Goal: Task Accomplishment & Management: Use online tool/utility

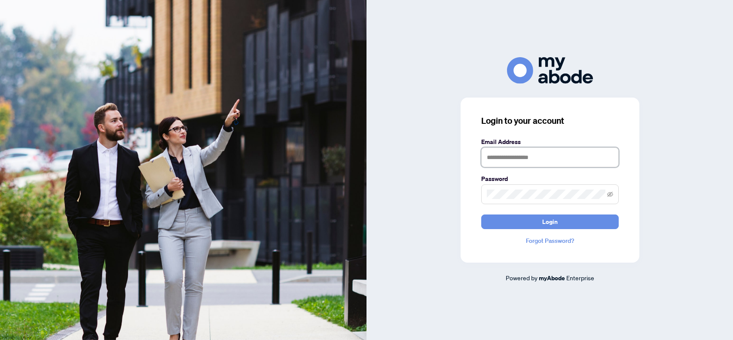
click at [491, 156] on input "text" at bounding box center [549, 157] width 137 height 20
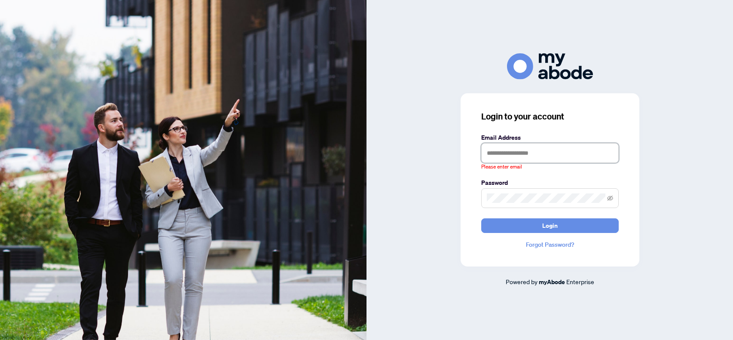
type input "**********"
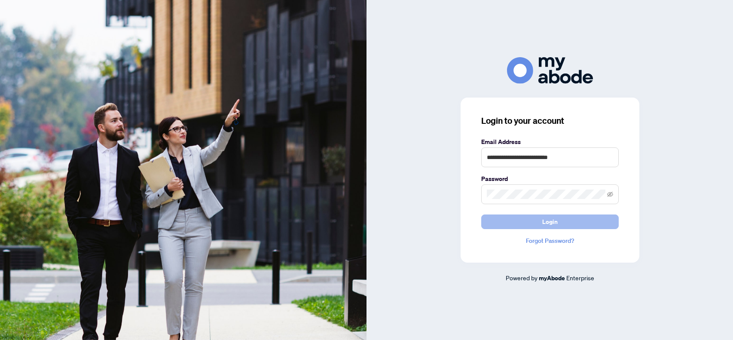
click at [543, 226] on span "Login" at bounding box center [549, 222] width 15 height 14
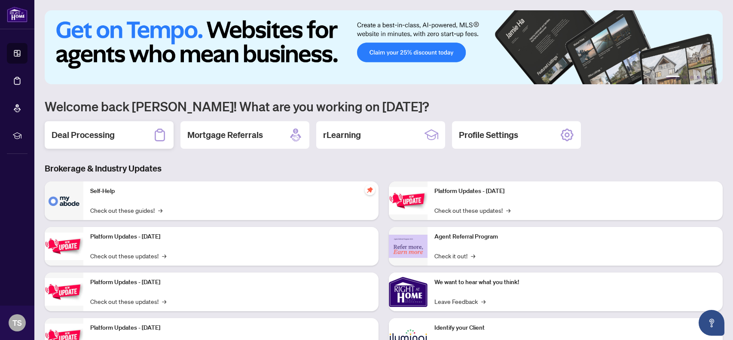
click at [66, 131] on h2 "Deal Processing" at bounding box center [83, 135] width 63 height 12
